Goal: Transaction & Acquisition: Purchase product/service

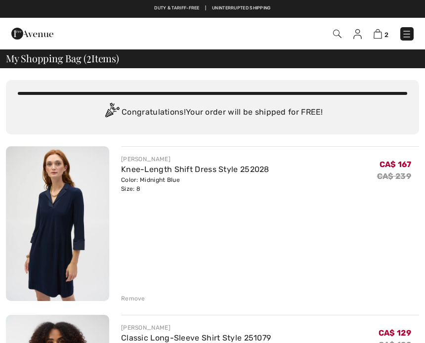
click at [70, 224] on img at bounding box center [57, 223] width 103 height 155
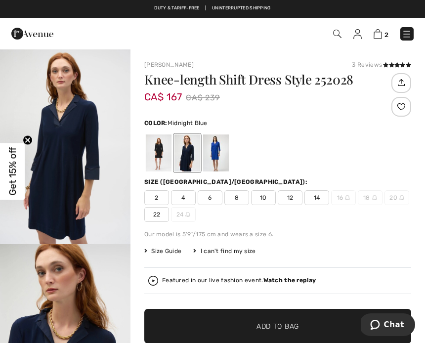
click at [67, 156] on img "1 / 4" at bounding box center [65, 146] width 131 height 196
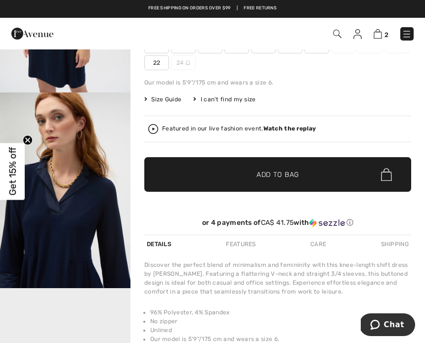
scroll to position [147, 0]
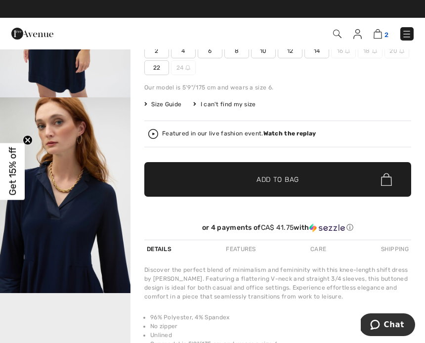
click at [375, 36] on img at bounding box center [378, 33] width 8 height 9
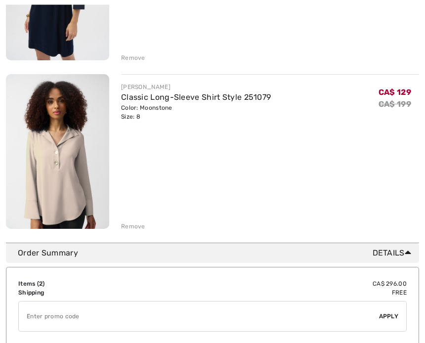
scroll to position [241, 0]
click at [130, 230] on div "Remove" at bounding box center [133, 226] width 24 height 9
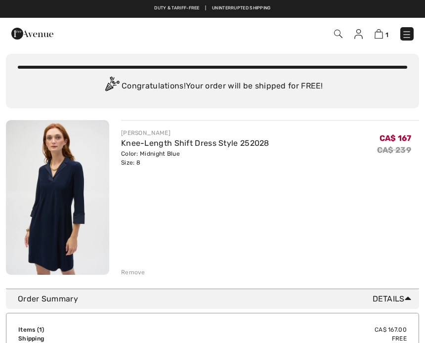
scroll to position [0, 0]
